Goal: Information Seeking & Learning: Check status

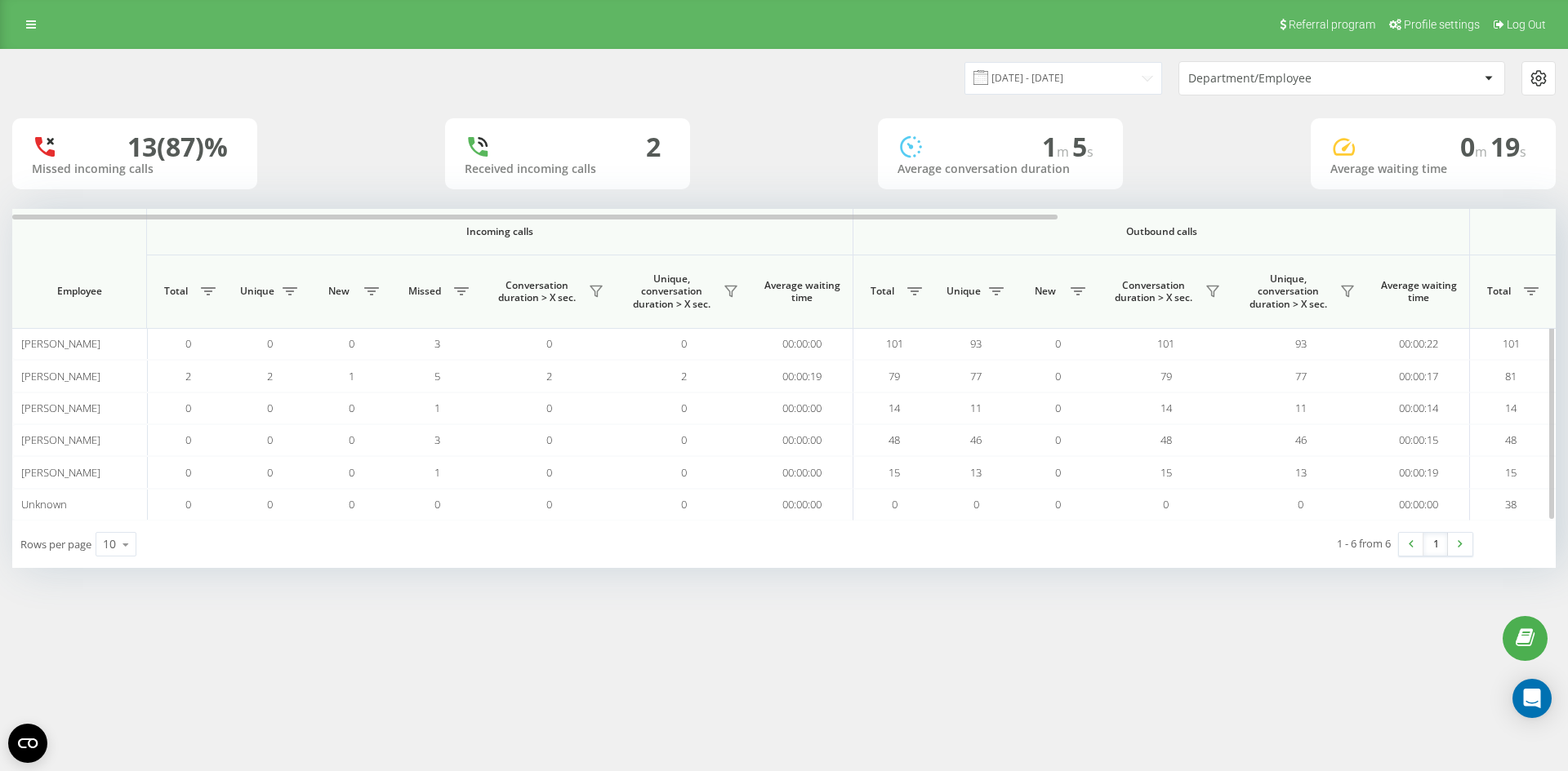
drag, startPoint x: 293, startPoint y: 222, endPoint x: 319, endPoint y: 227, distance: 26.5
click at [319, 227] on th "Incoming calls" at bounding box center [500, 231] width 706 height 46
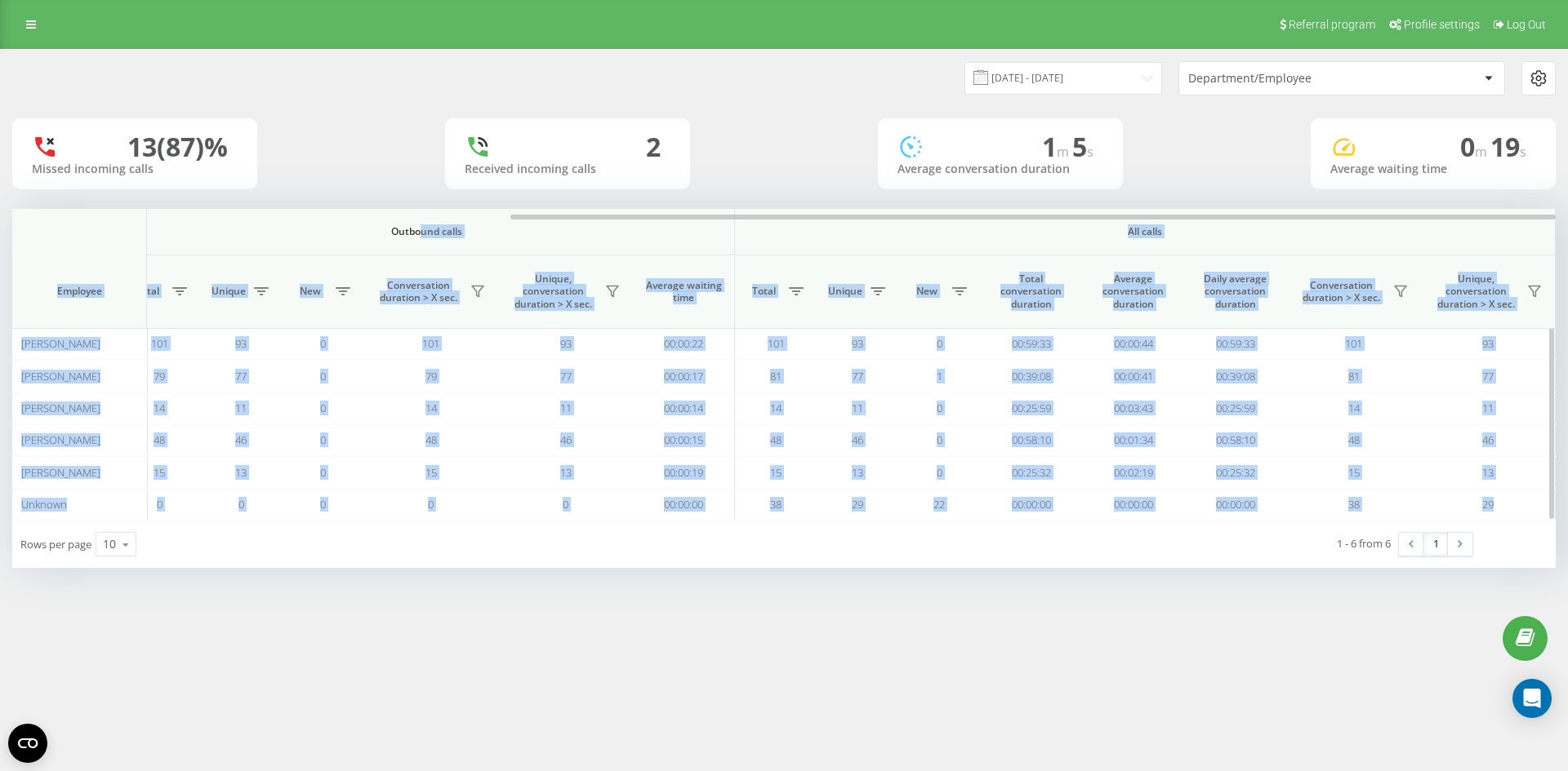
drag, startPoint x: 318, startPoint y: 210, endPoint x: 483, endPoint y: 231, distance: 166.3
click at [480, 231] on div "Incoming calls Outbound calls All calls Employee Total Unique New Missed Conver…" at bounding box center [784, 364] width 1543 height 312
click at [1324, 223] on th "All calls" at bounding box center [1145, 231] width 820 height 46
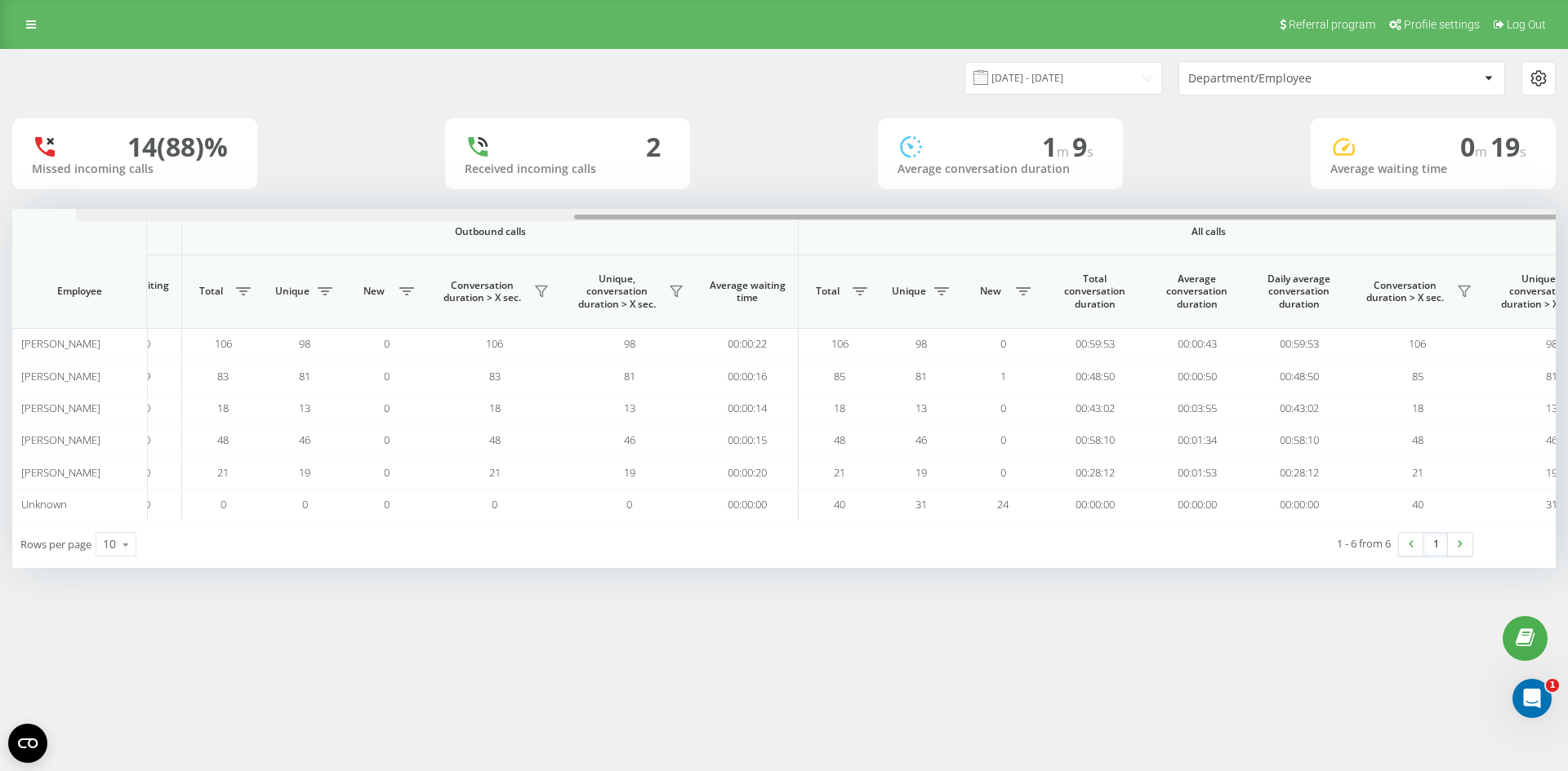
scroll to position [0, 734]
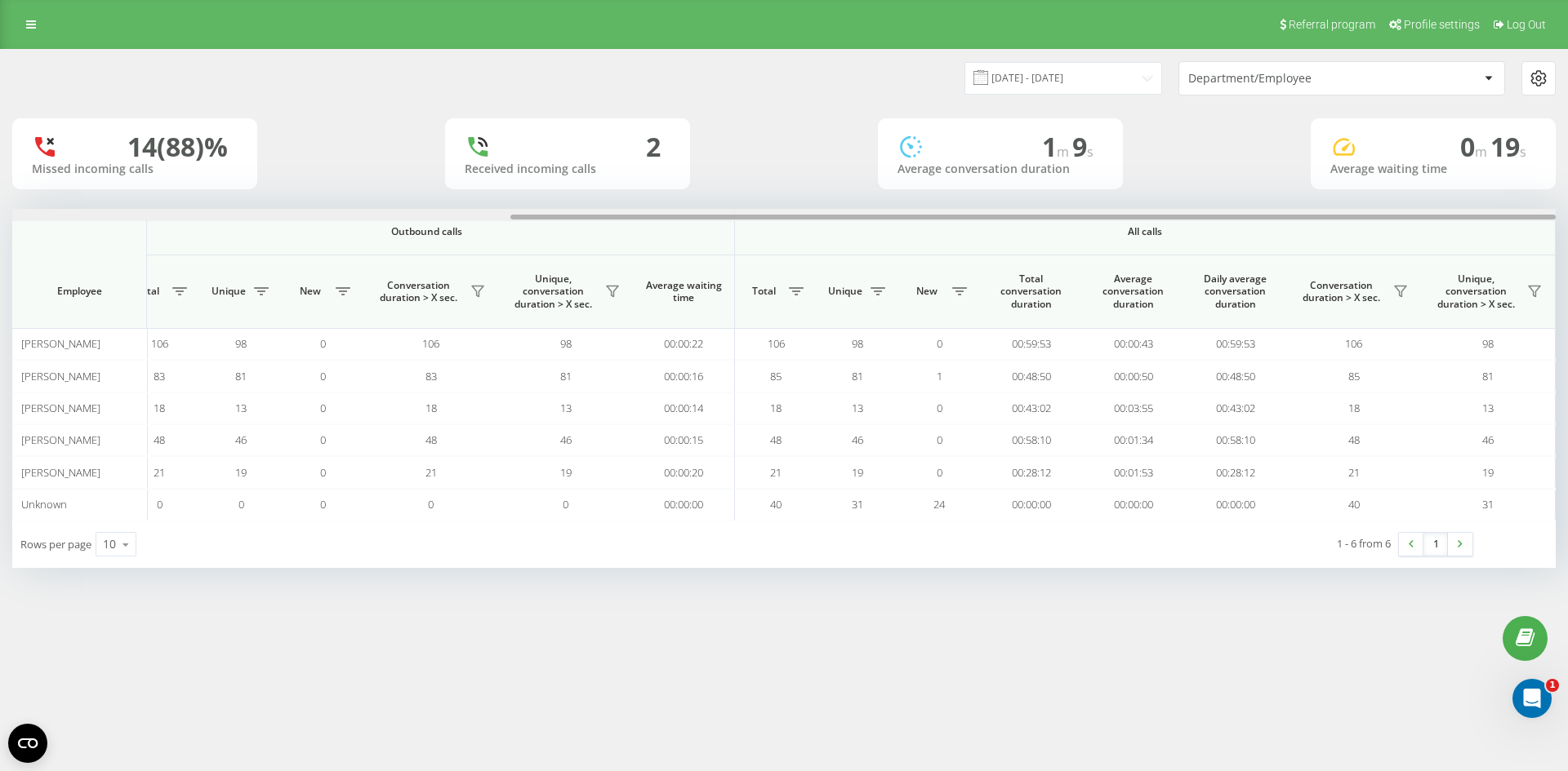
drag, startPoint x: 1034, startPoint y: 215, endPoint x: 1567, endPoint y: 211, distance: 533.0
click at [1567, 211] on div "23.09.2025 - 23.09.2025 Department/Employee 14 (88)% Missed incoming calls 2 Re…" at bounding box center [784, 325] width 1568 height 552
